Goal: Purchase product/service

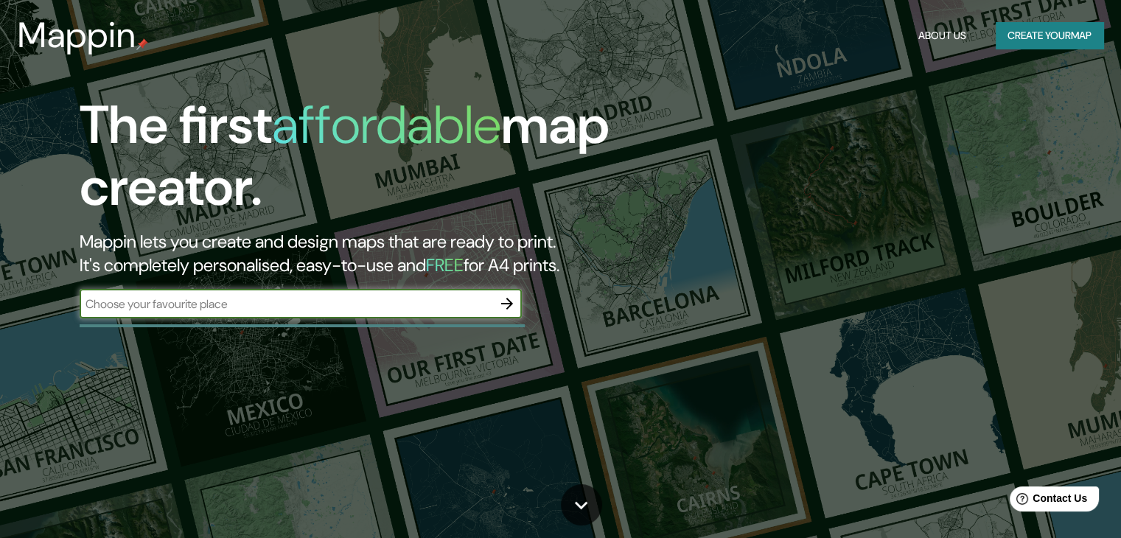
click at [200, 307] on input "text" at bounding box center [286, 304] width 413 height 17
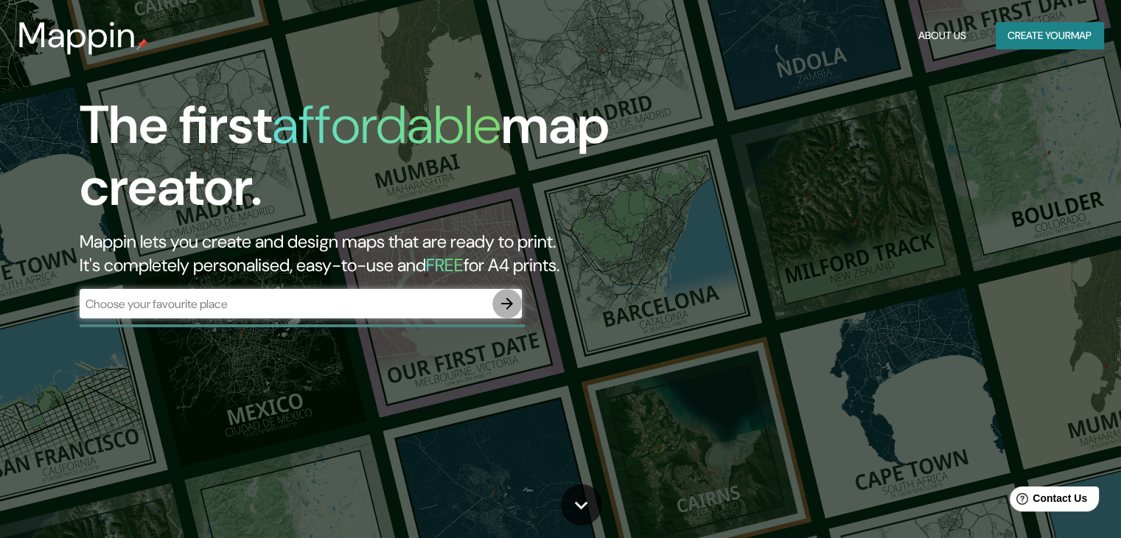
click at [503, 304] on icon "button" at bounding box center [507, 304] width 18 height 18
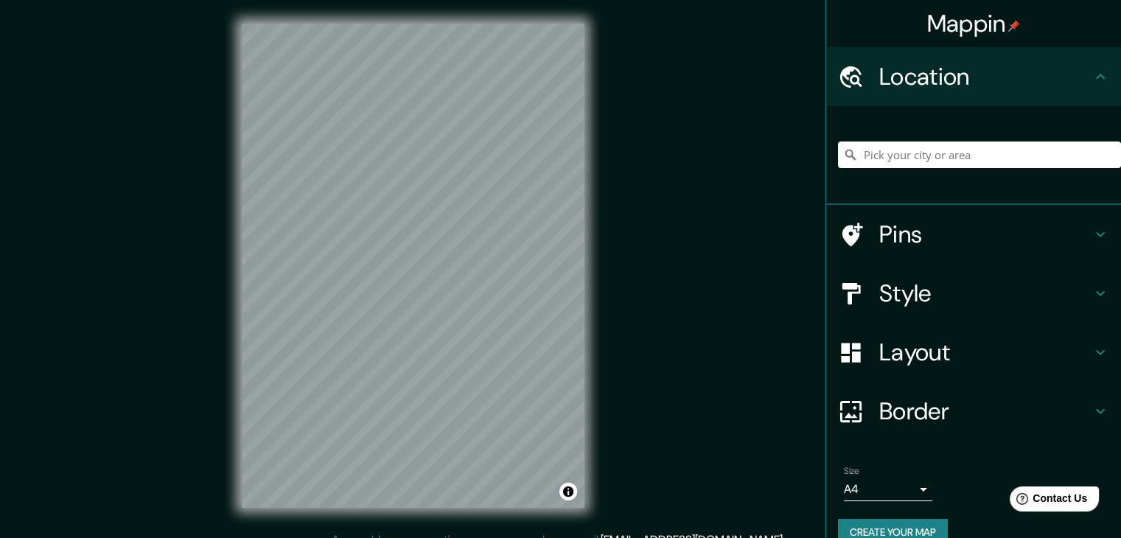
scroll to position [25, 0]
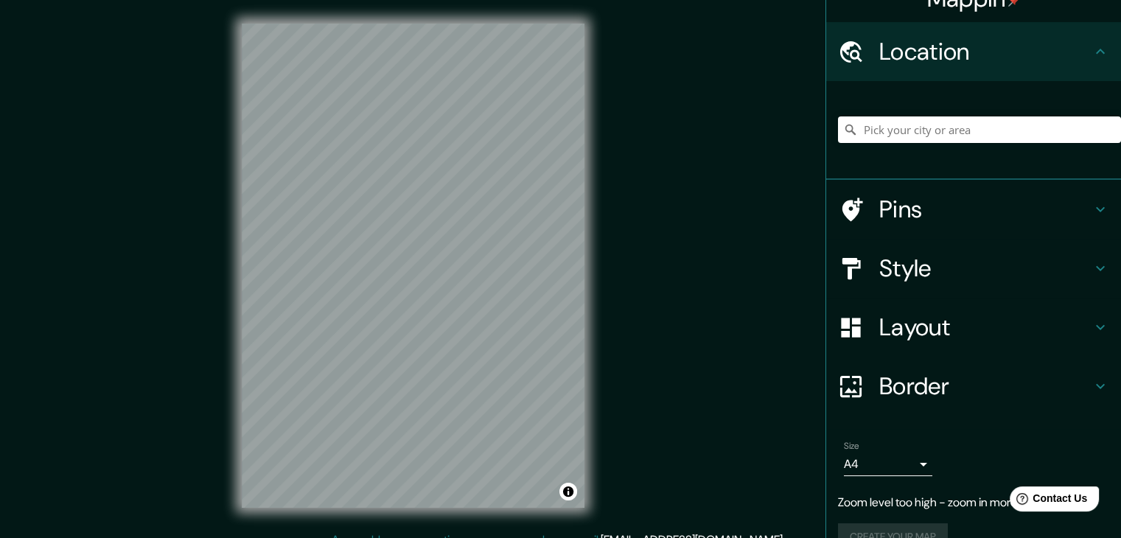
click at [62, 200] on div "Mappin Location Pins Style Layout Border Choose a border. Hint : you can make l…" at bounding box center [560, 277] width 1121 height 555
click at [502, 2] on div "© Mapbox © OpenStreetMap Improve this map" at bounding box center [413, 265] width 390 height 531
click at [452, 237] on div at bounding box center [457, 242] width 12 height 12
click at [458, 244] on div at bounding box center [458, 245] width 12 height 12
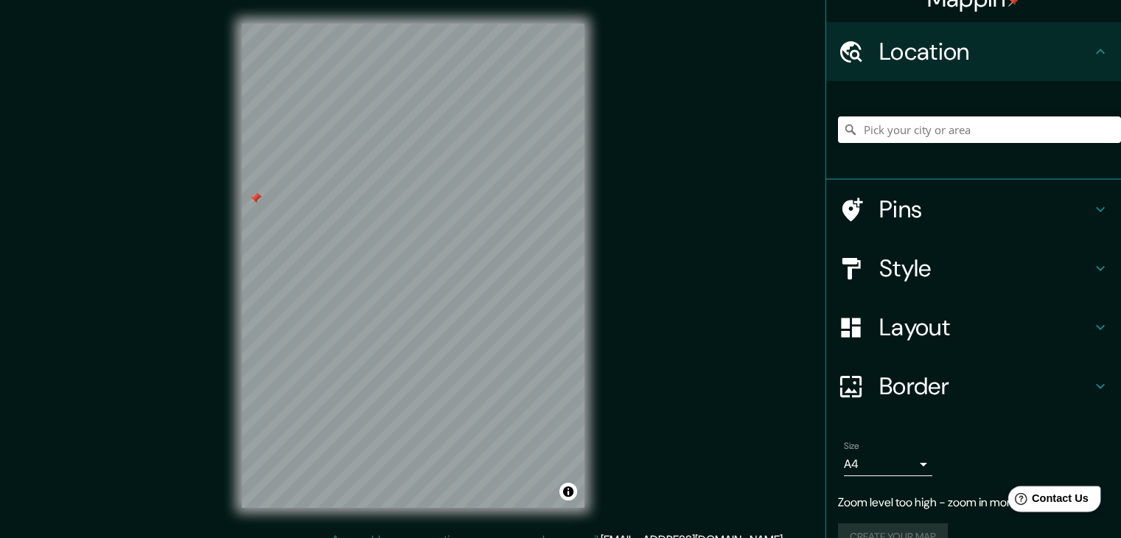
click at [1071, 490] on div "Help Contact Us" at bounding box center [1054, 499] width 93 height 26
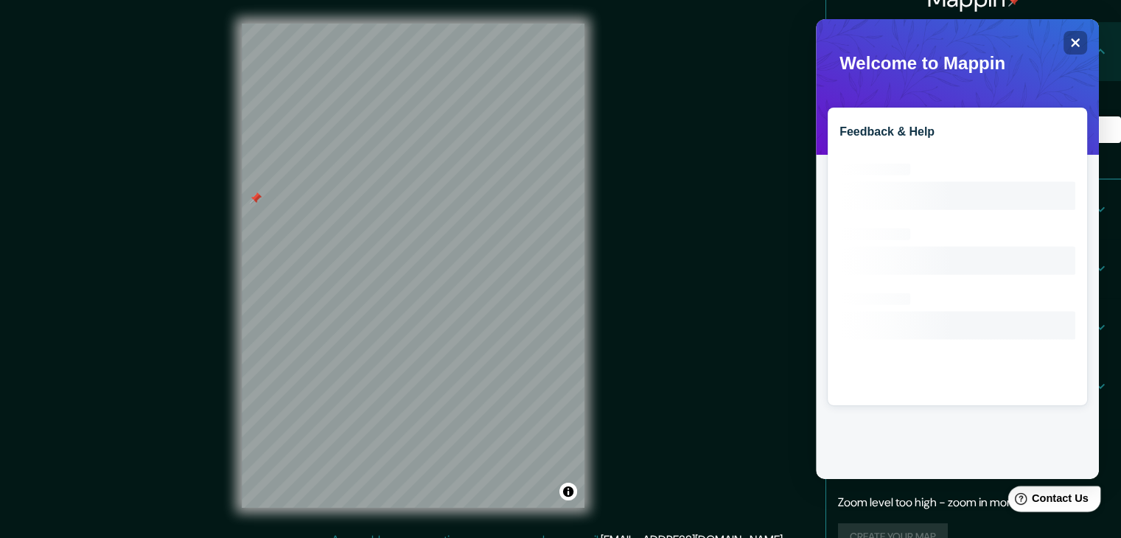
scroll to position [0, 0]
click at [794, 108] on div "Mappin Location Pins Style Layout Border Choose a border. Hint : you can make l…" at bounding box center [560, 277] width 1121 height 555
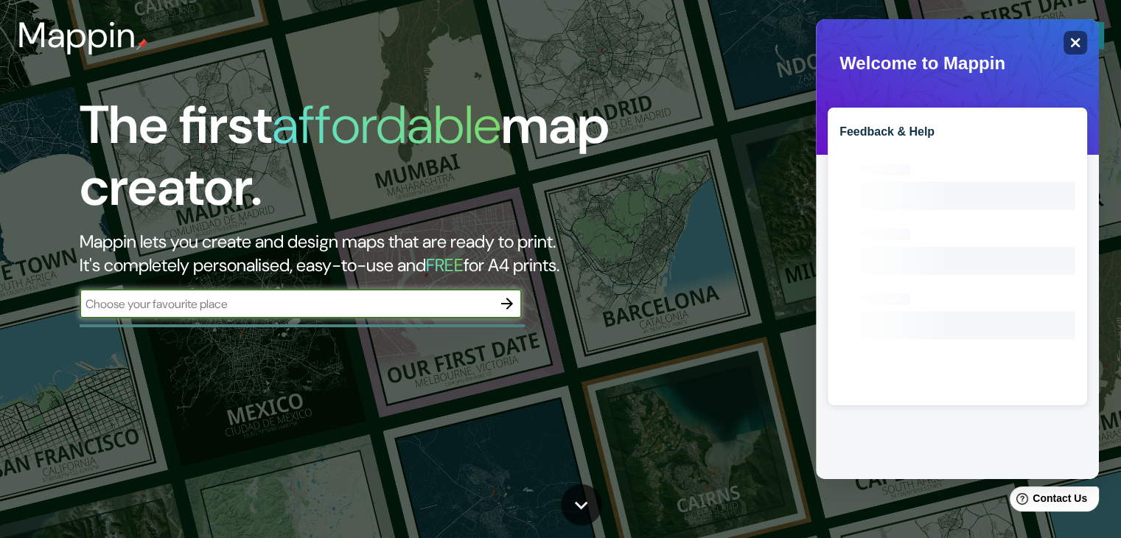
click at [1070, 37] on icon "Close" at bounding box center [1074, 42] width 11 height 11
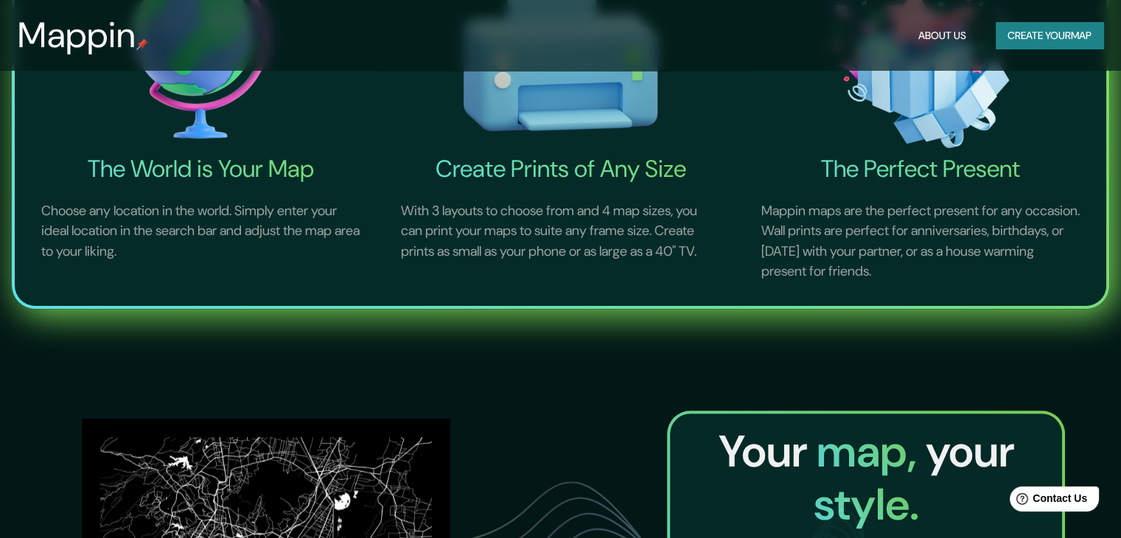
scroll to position [139, 0]
